Goal: Task Accomplishment & Management: Complete application form

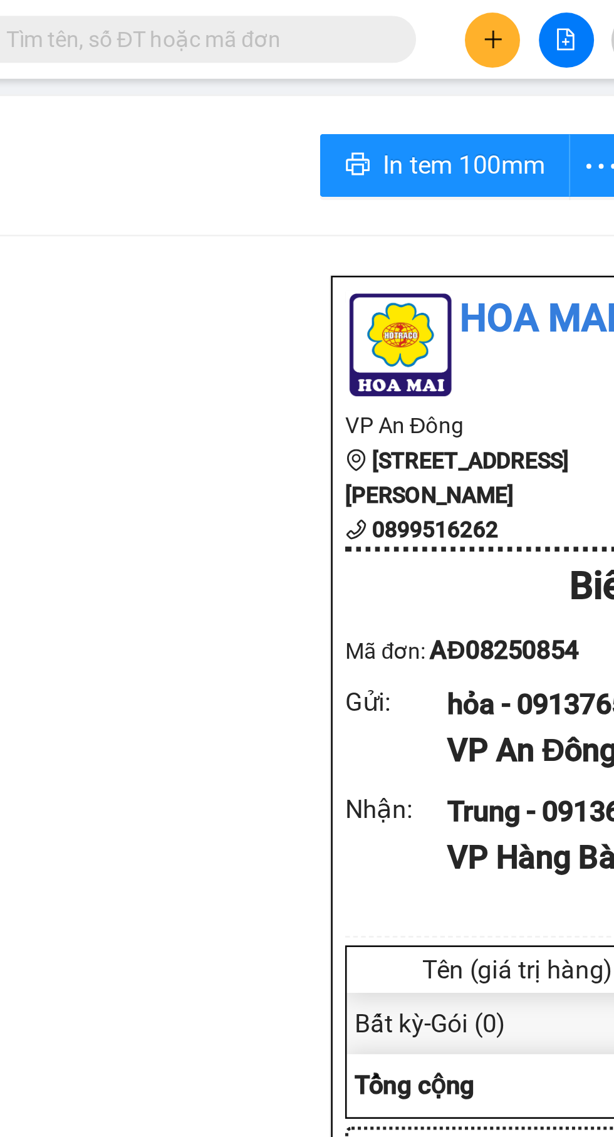
click at [263, 15] on icon "plus" at bounding box center [262, 15] width 1 height 7
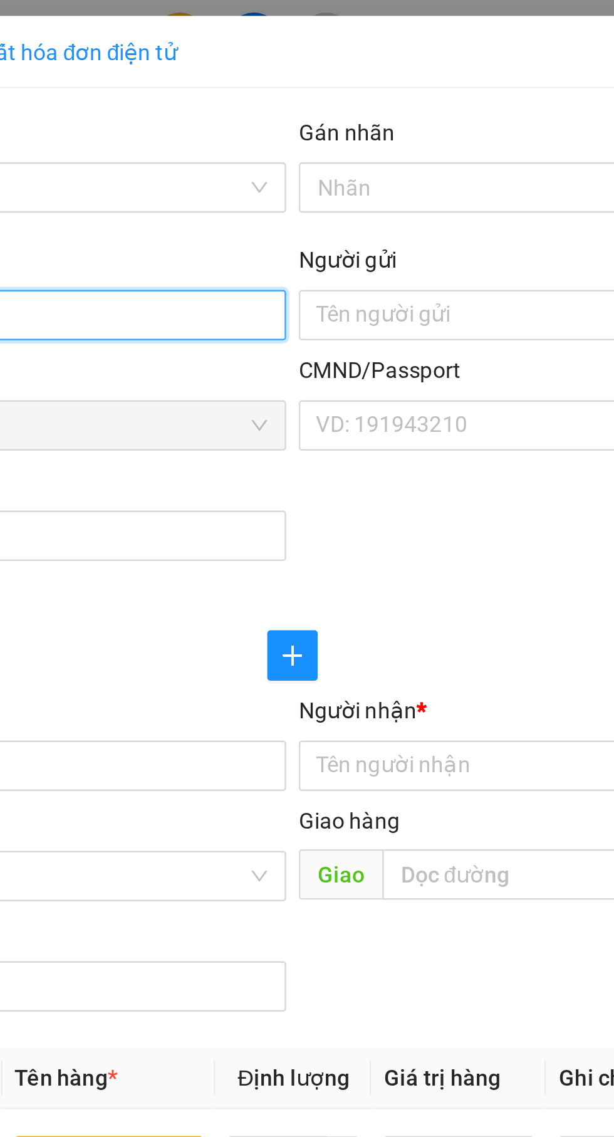
type input "0917179173"
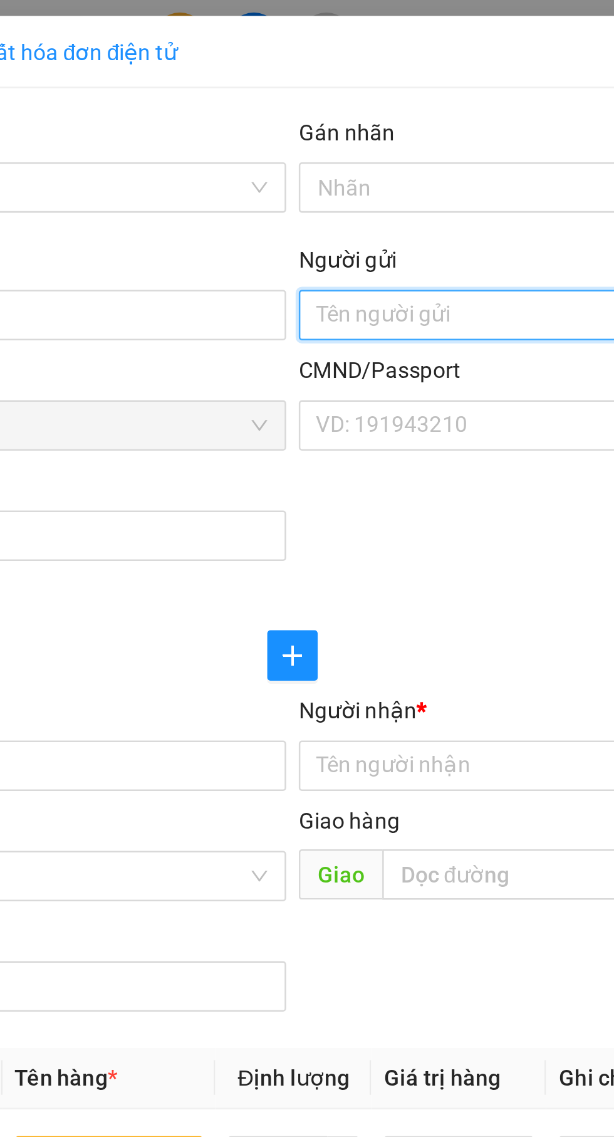
click at [369, 128] on input "Người gửi" at bounding box center [448, 125] width 277 height 20
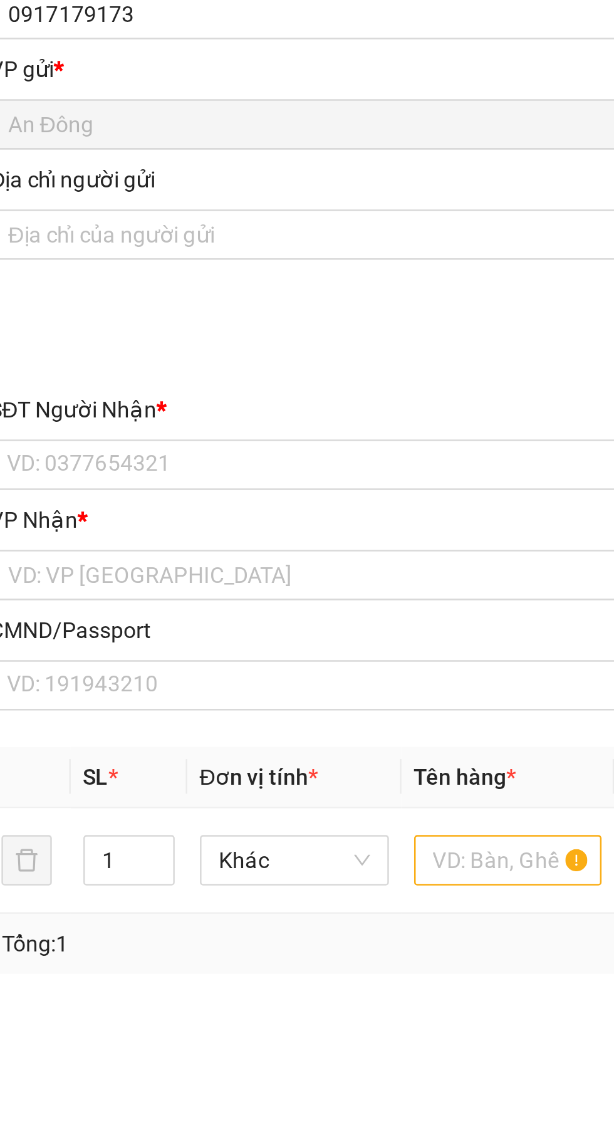
type input "Tuấn"
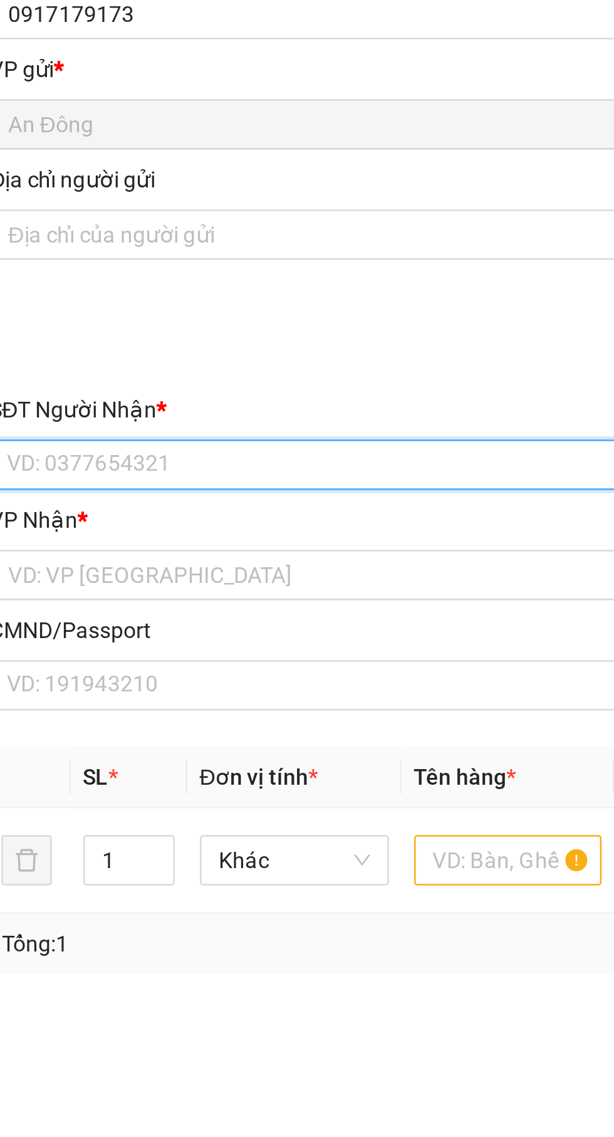
click at [199, 301] on input "SĐT Người Nhận *" at bounding box center [166, 305] width 277 height 20
type input "0945555516"
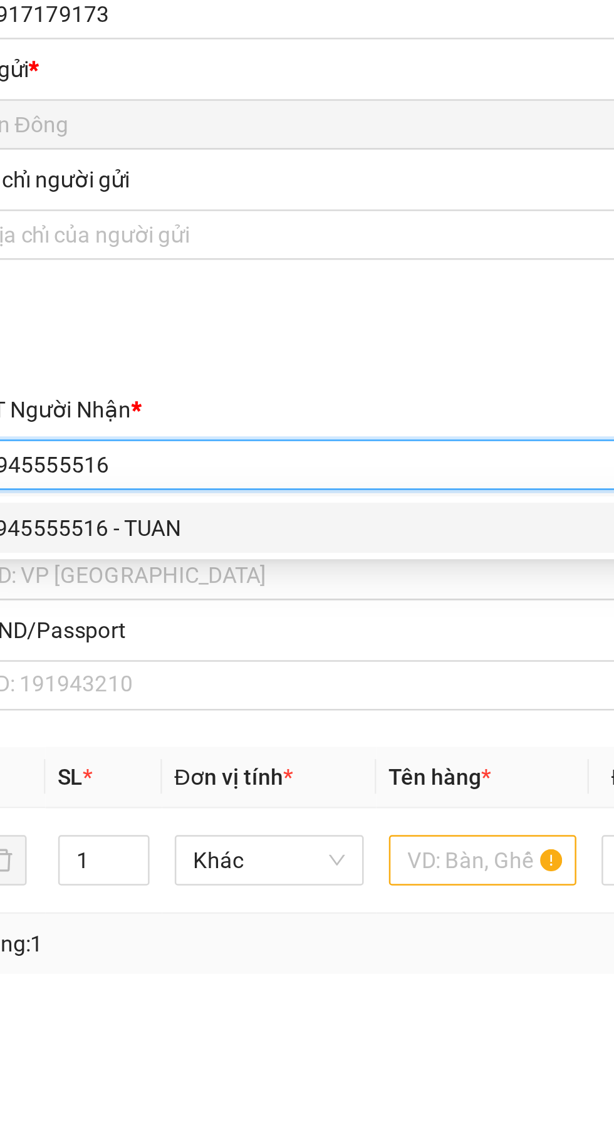
click at [196, 326] on div "0945555516 - TUAN" at bounding box center [166, 330] width 262 height 14
type input "TUAN"
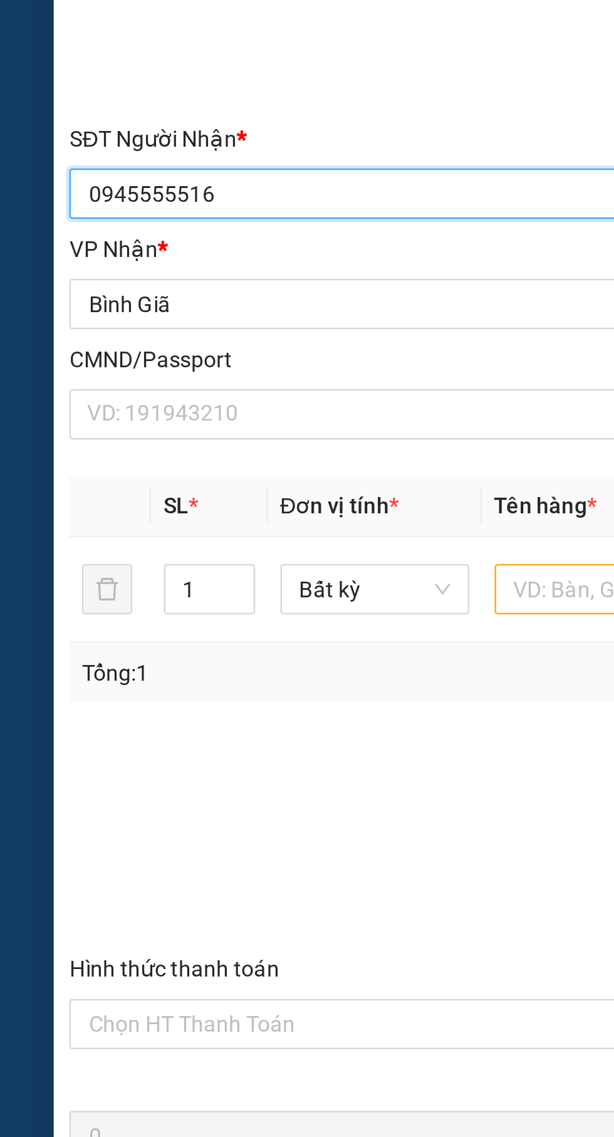
type input "0945555516"
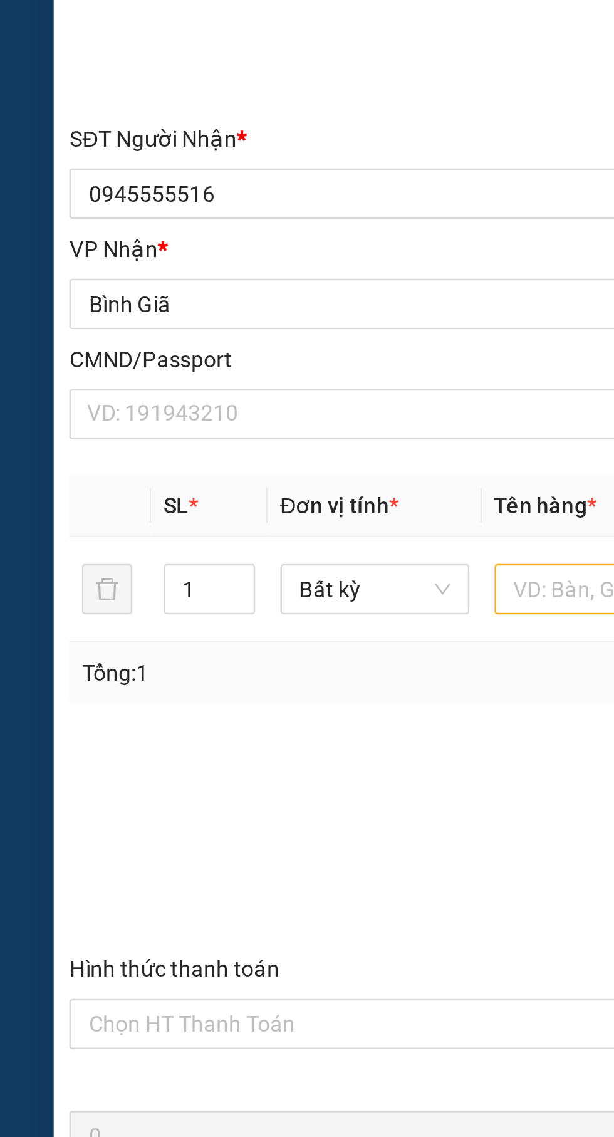
click at [79, 463] on input "1" at bounding box center [83, 461] width 35 height 19
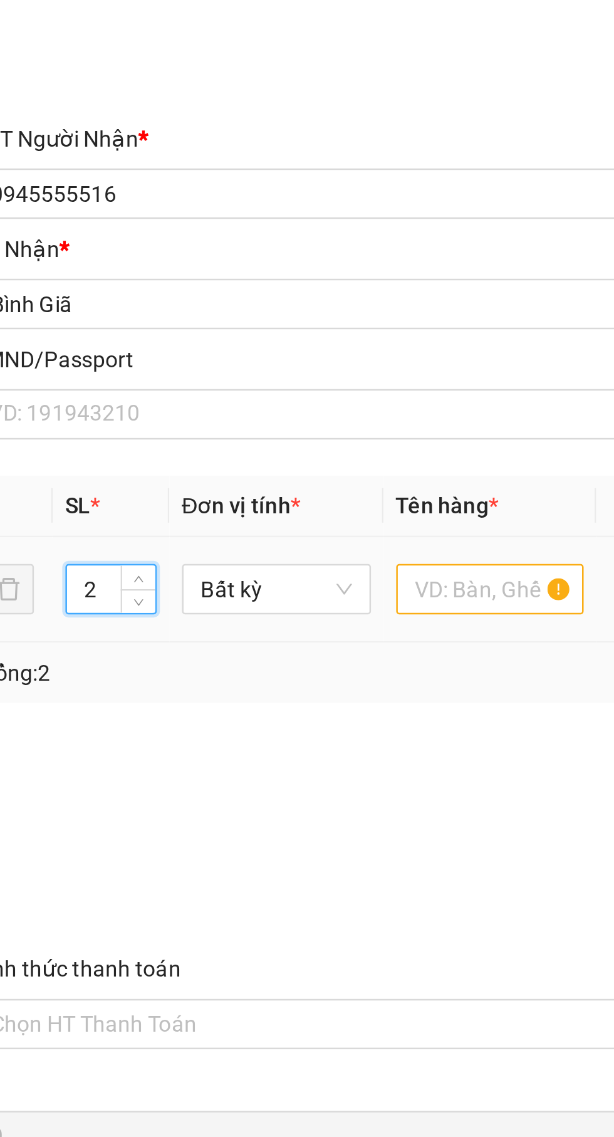
type input "2"
click at [238, 461] on input "text" at bounding box center [234, 462] width 75 height 20
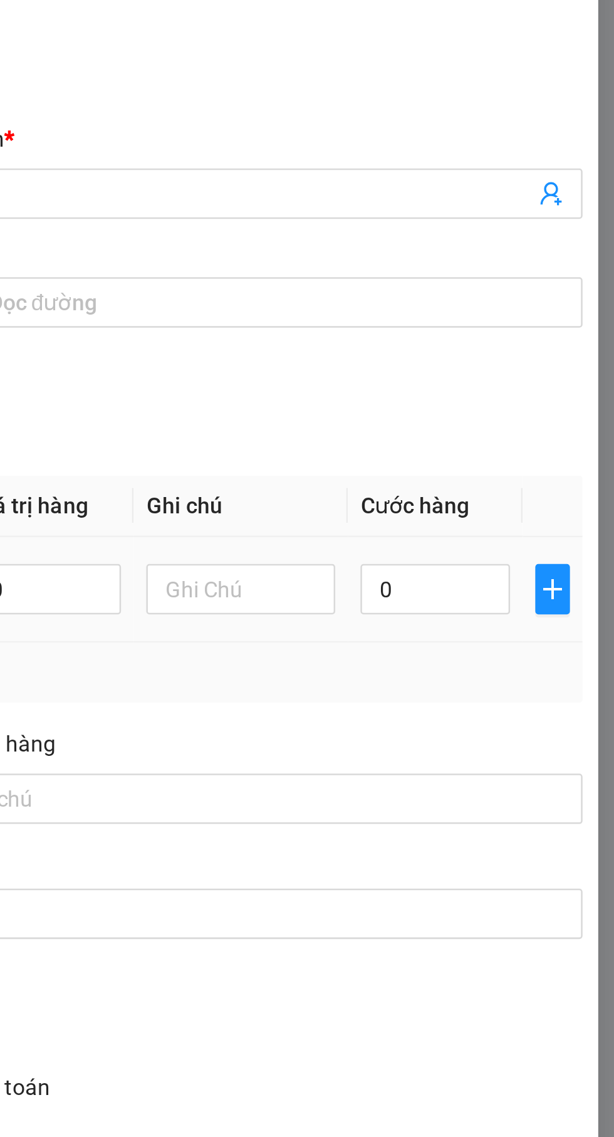
type input "Kiện"
click at [531, 465] on input "0" at bounding box center [528, 462] width 60 height 20
type input "6"
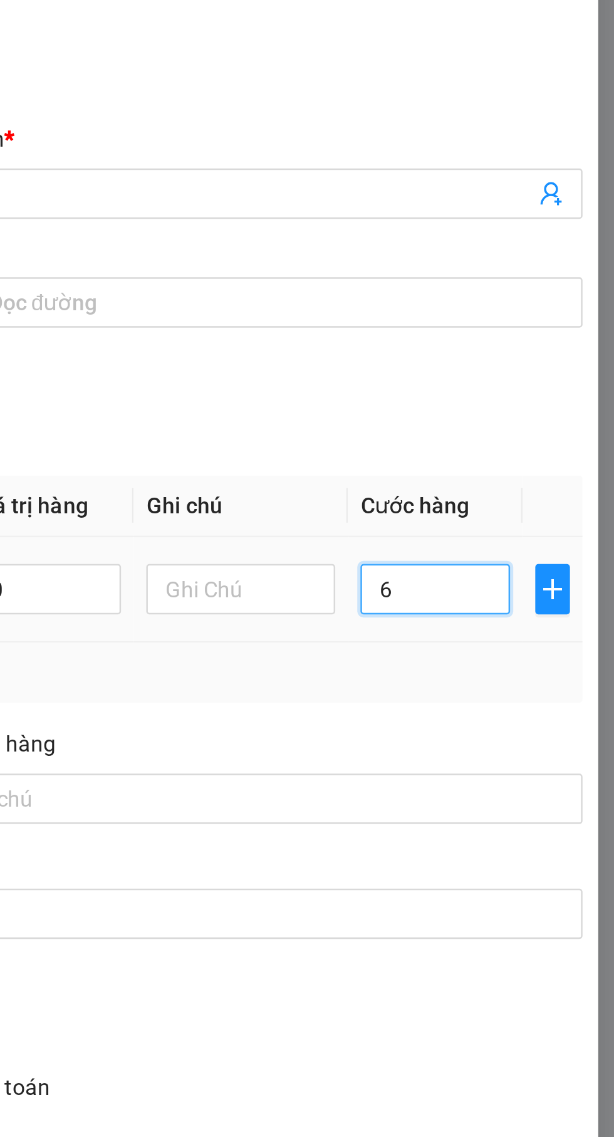
type input "60"
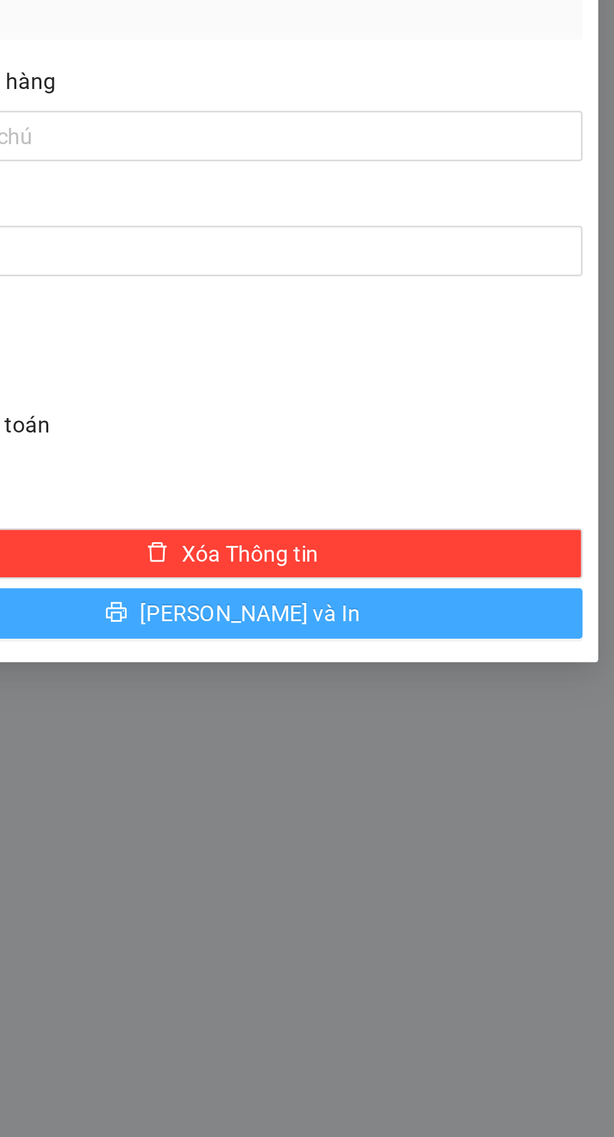
click at [552, 734] on button "[PERSON_NAME] và In" at bounding box center [447, 735] width 278 height 20
type input "60.000"
